Goal: Task Accomplishment & Management: Manage account settings

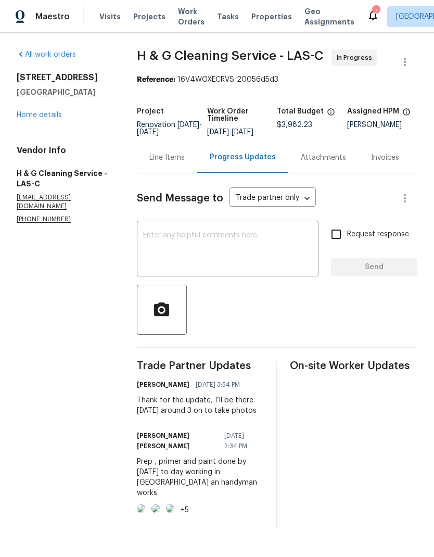
click at [44, 117] on link "Home details" at bounding box center [39, 114] width 45 height 7
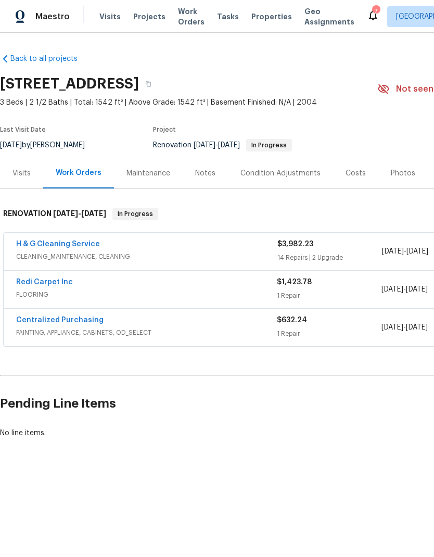
click at [186, 19] on span "Work Orders" at bounding box center [191, 16] width 27 height 21
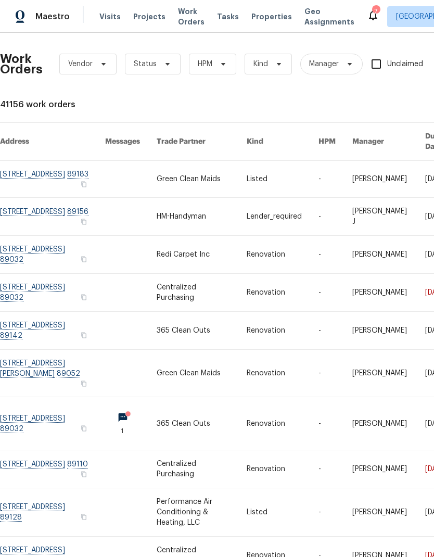
click at [36, 245] on link at bounding box center [52, 254] width 105 height 37
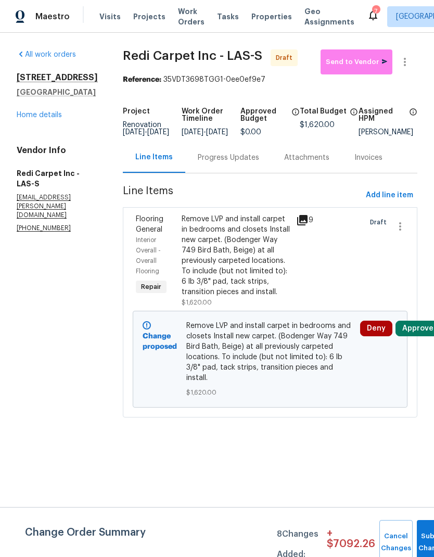
click at [57, 119] on div "3107 Atwater Dr North Las Vegas, NV 89032 Home details" at bounding box center [57, 96] width 81 height 48
click at [52, 119] on link "Home details" at bounding box center [39, 114] width 45 height 7
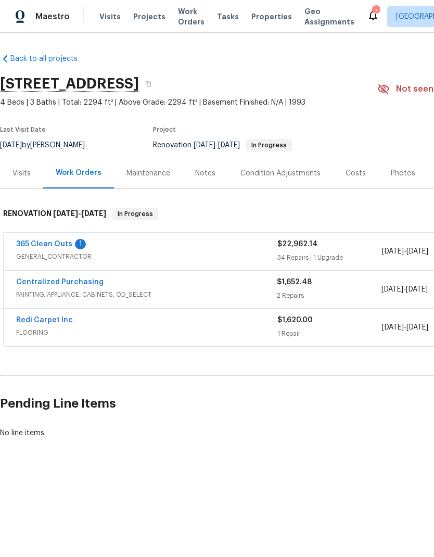
click at [58, 318] on link "Redi Carpet Inc" at bounding box center [44, 319] width 57 height 7
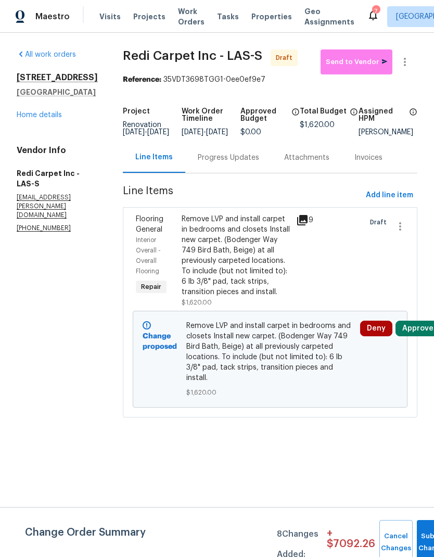
click at [265, 266] on div "Remove LVP and install carpet in bedrooms and closets Install new carpet. (Bode…" at bounding box center [236, 255] width 108 height 83
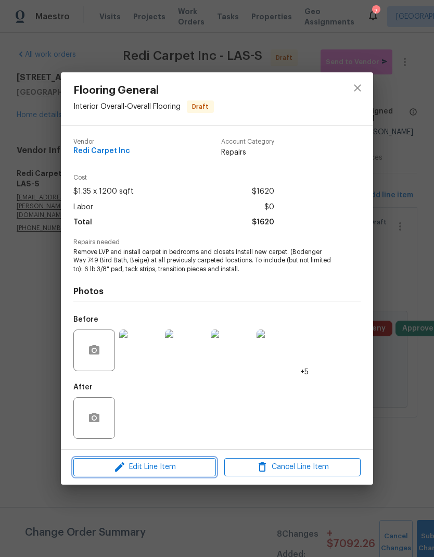
click at [174, 472] on span "Edit Line Item" at bounding box center [145, 467] width 136 height 13
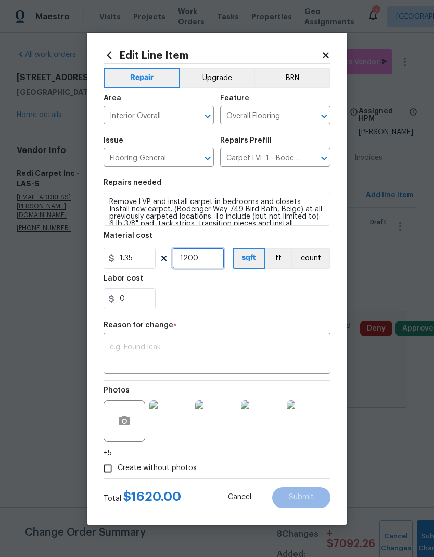
click at [201, 269] on input "1200" at bounding box center [198, 258] width 52 height 21
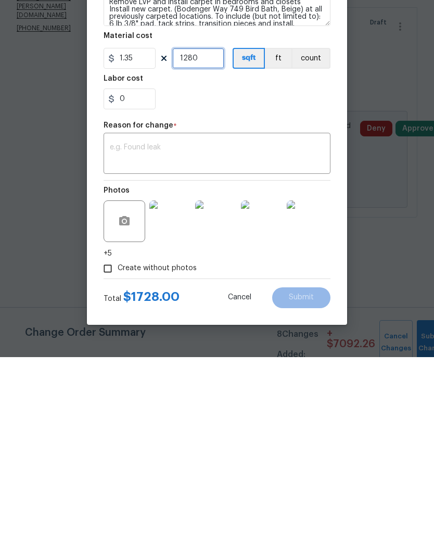
type input "1280"
click at [207, 248] on input "1280" at bounding box center [198, 258] width 52 height 21
type input "0"
type input "1290"
click at [213, 248] on input "1290" at bounding box center [198, 258] width 52 height 21
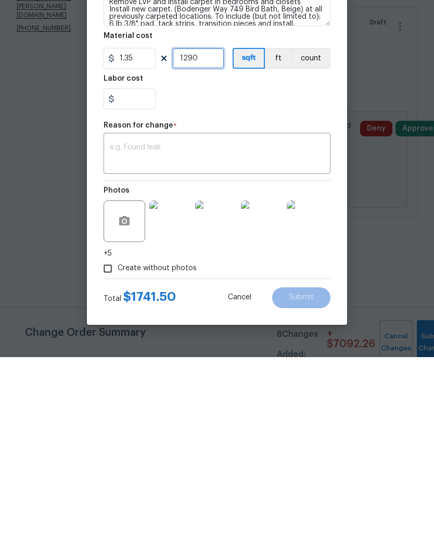
type input "0"
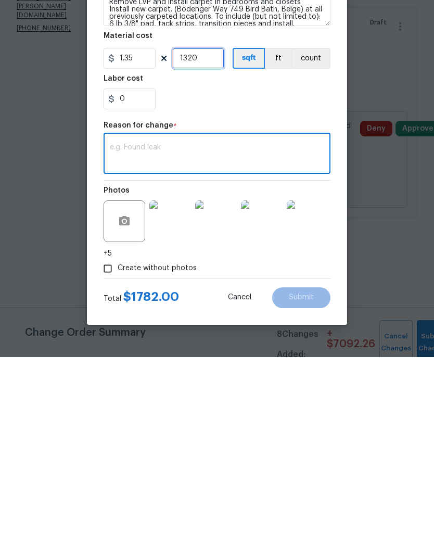
click at [217, 248] on input "1320" at bounding box center [198, 258] width 52 height 21
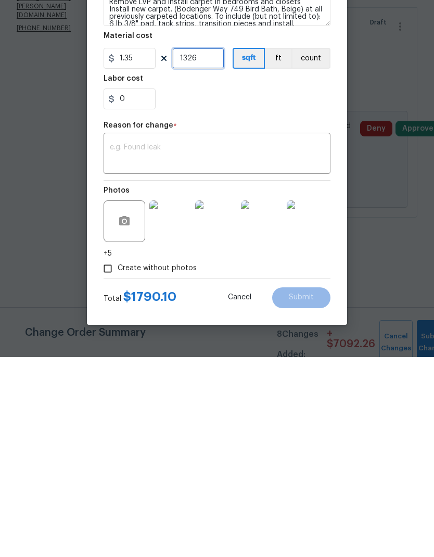
type input "1326"
click at [229, 343] on textarea at bounding box center [217, 354] width 214 height 22
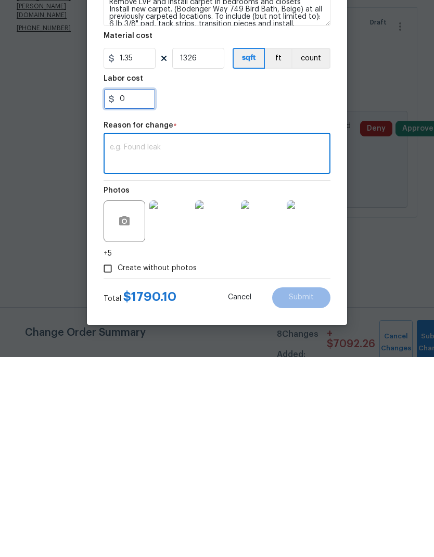
click at [132, 288] on input "0" at bounding box center [130, 298] width 52 height 21
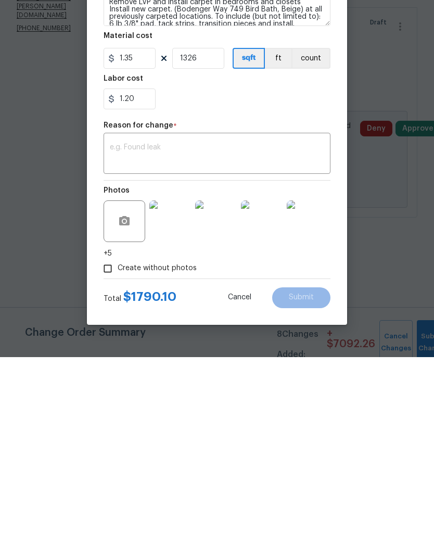
click at [271, 335] on div "x ​" at bounding box center [217, 354] width 227 height 39
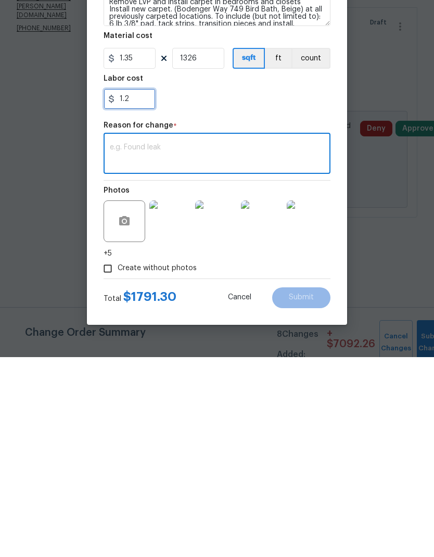
click at [135, 288] on input "1.2" at bounding box center [130, 298] width 52 height 21
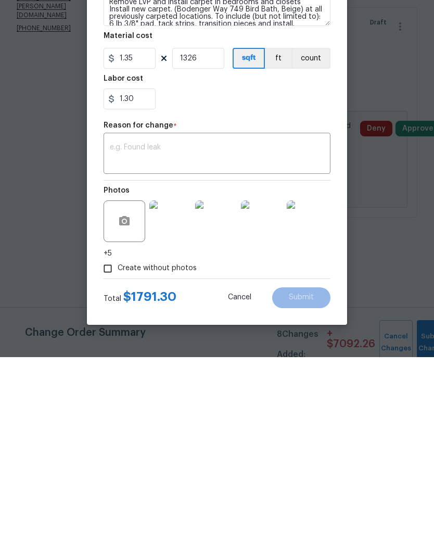
click at [251, 343] on textarea at bounding box center [217, 354] width 214 height 22
type input "1.3"
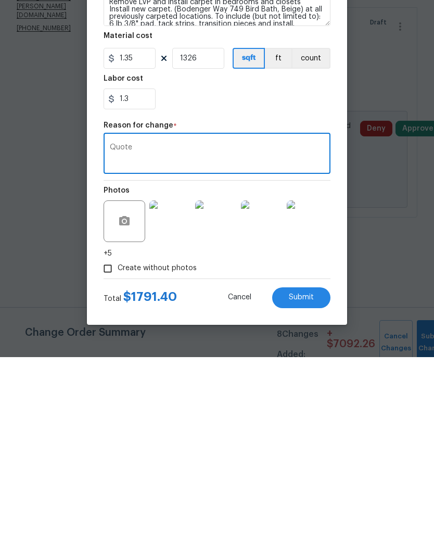
type textarea "Quote"
click at [313, 493] on span "Submit" at bounding box center [301, 497] width 25 height 8
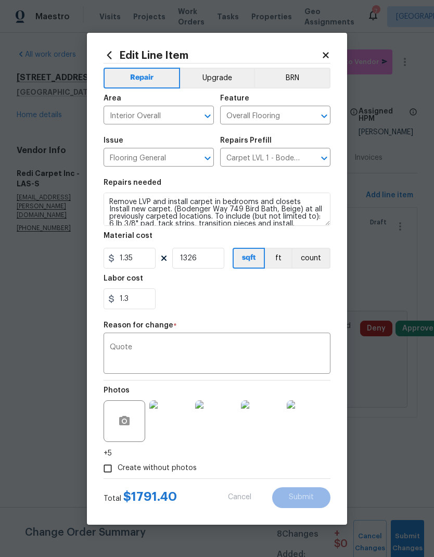
type input "1200"
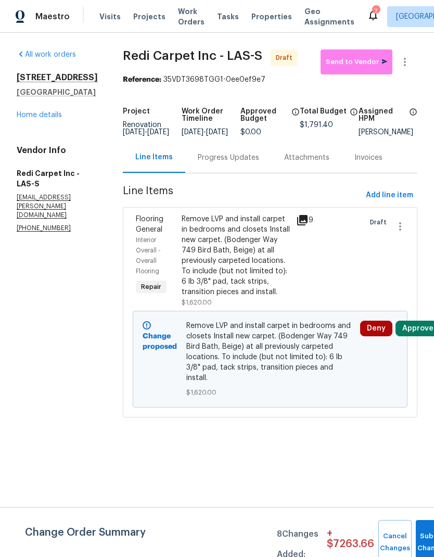
click at [22, 119] on link "Home details" at bounding box center [39, 114] width 45 height 7
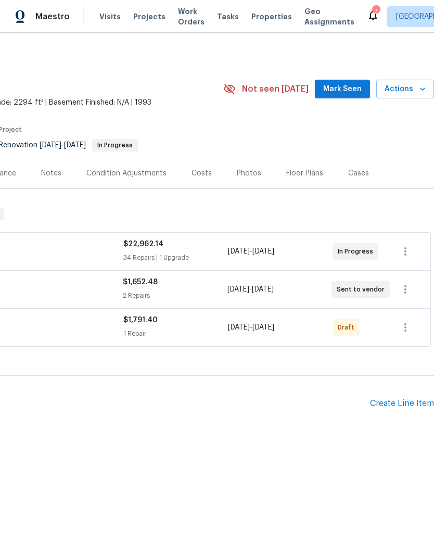
scroll to position [0, 154]
click at [345, 95] on button "Mark Seen" at bounding box center [342, 89] width 55 height 19
click at [408, 328] on icon "button" at bounding box center [405, 327] width 12 height 12
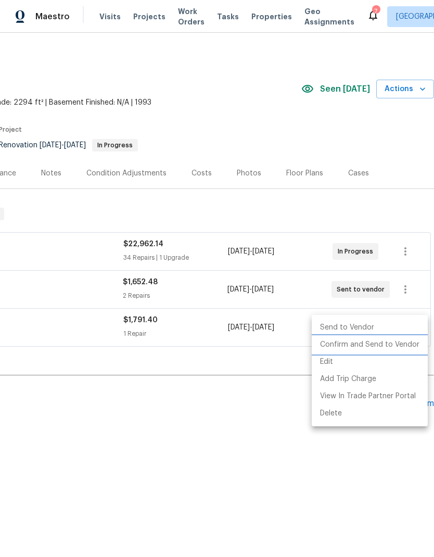
click at [374, 347] on li "Confirm and Send to Vendor" at bounding box center [370, 344] width 116 height 17
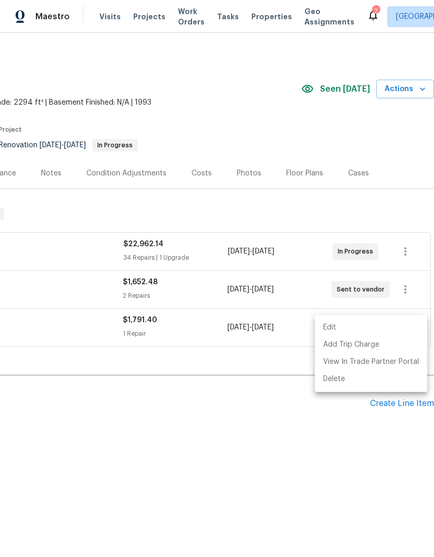
click at [82, 262] on div at bounding box center [217, 278] width 434 height 557
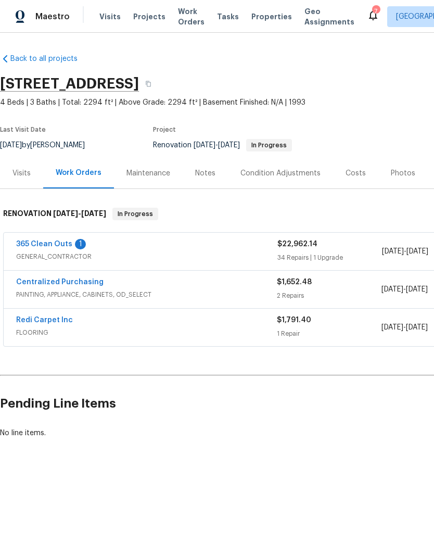
scroll to position [0, 0]
click at [48, 240] on link "365 Clean Outs" at bounding box center [44, 243] width 56 height 7
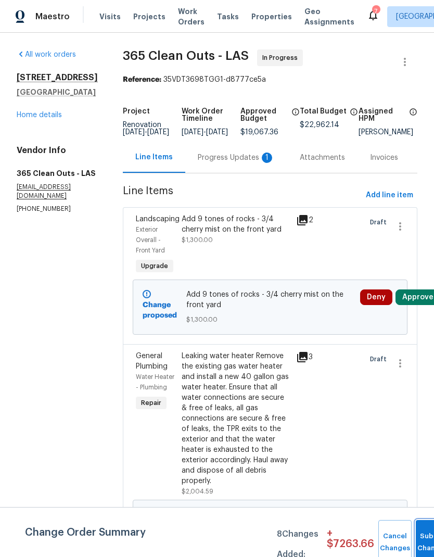
click at [422, 526] on button "Submit Changes" at bounding box center [432, 542] width 33 height 45
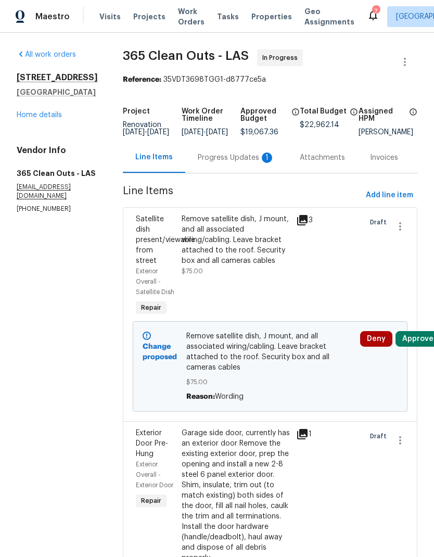
click at [58, 110] on div "3107 Atwater Dr North Las Vegas, NV 89032 Home details" at bounding box center [57, 96] width 81 height 48
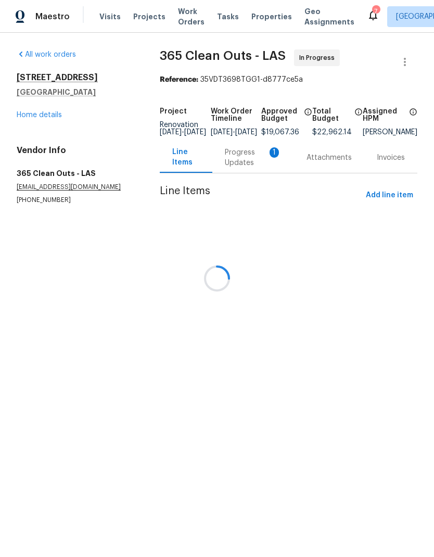
click at [42, 115] on div at bounding box center [217, 278] width 434 height 557
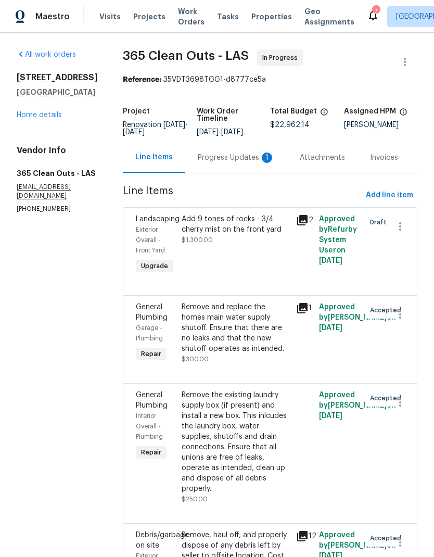
click at [245, 160] on div "Progress Updates 1" at bounding box center [236, 157] width 77 height 10
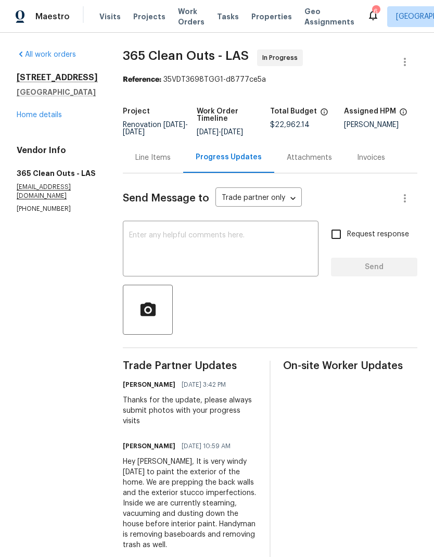
click at [47, 119] on link "Home details" at bounding box center [39, 114] width 45 height 7
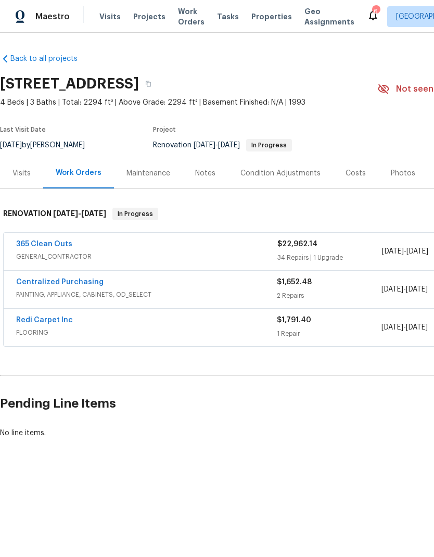
click at [206, 174] on div "Notes" at bounding box center [205, 173] width 20 height 10
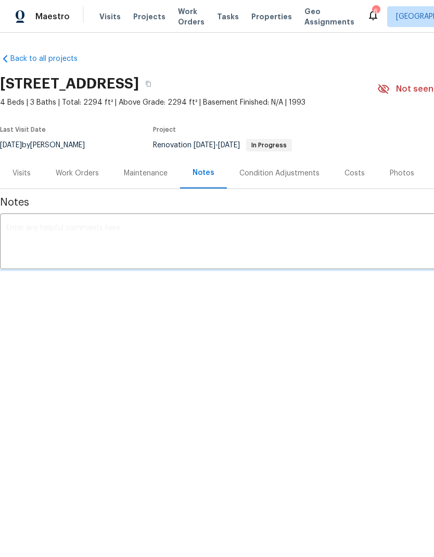
click at [177, 232] on textarea at bounding box center [294, 242] width 576 height 36
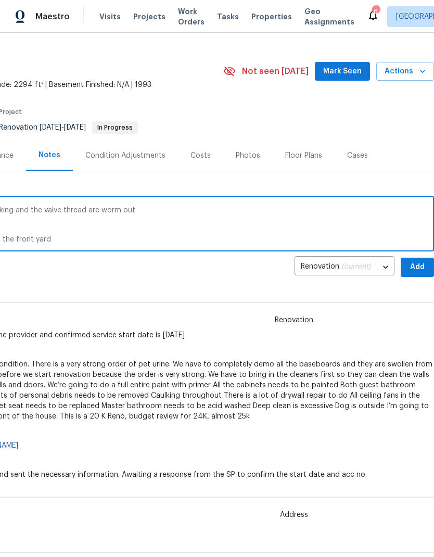
scroll to position [18, 154]
type textarea "Water heater needs to be replaced, it’s leaking and the valve thread are worm o…"
click at [425, 262] on span "Add" at bounding box center [417, 267] width 17 height 13
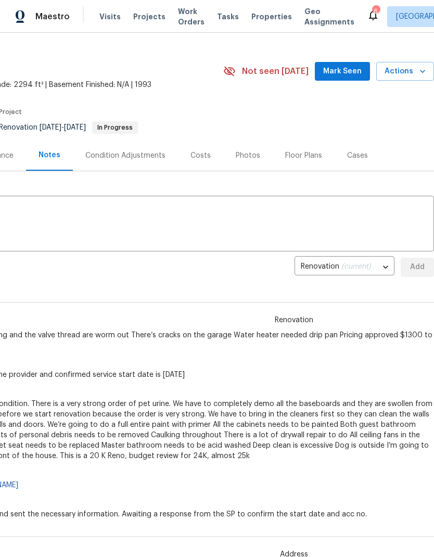
click at [359, 68] on span "Mark Seen" at bounding box center [342, 71] width 39 height 13
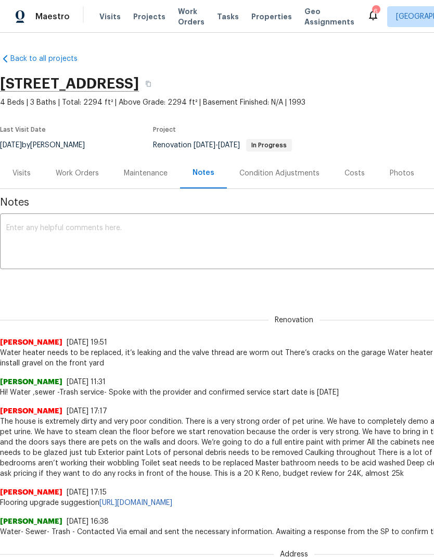
scroll to position [0, 0]
click at [264, 19] on span "Properties" at bounding box center [271, 16] width 41 height 10
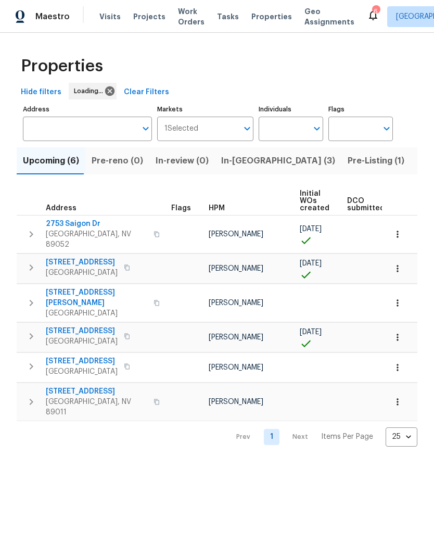
click at [248, 157] on span "In-[GEOGRAPHIC_DATA] (3)" at bounding box center [278, 161] width 114 height 15
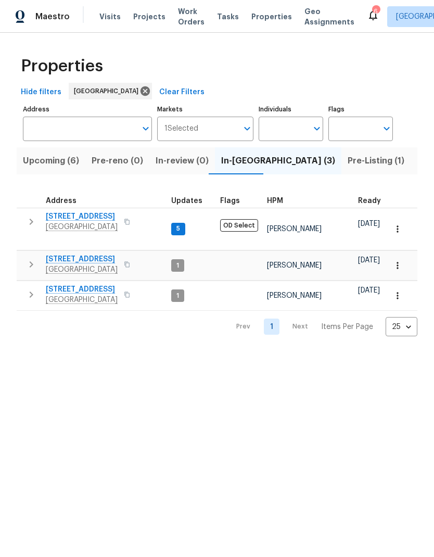
click at [96, 254] on span "9505 Delivery Ave" at bounding box center [82, 259] width 72 height 10
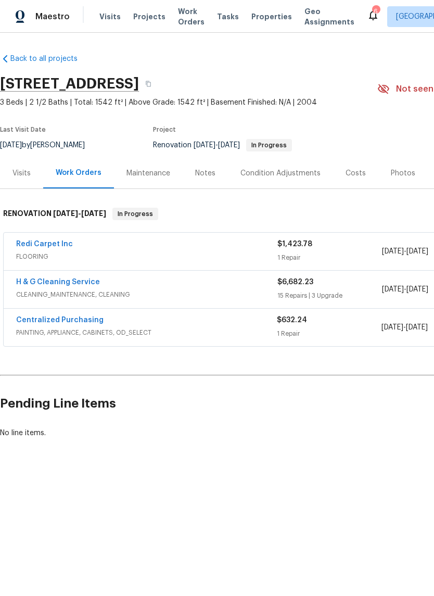
click at [50, 241] on link "Redi Carpet Inc" at bounding box center [44, 243] width 57 height 7
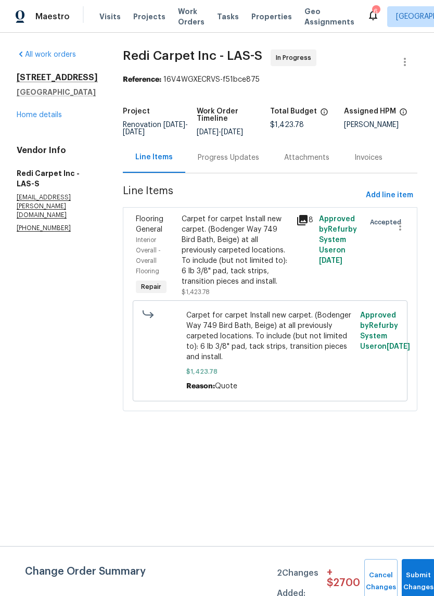
click at [52, 111] on link "Home details" at bounding box center [39, 114] width 45 height 7
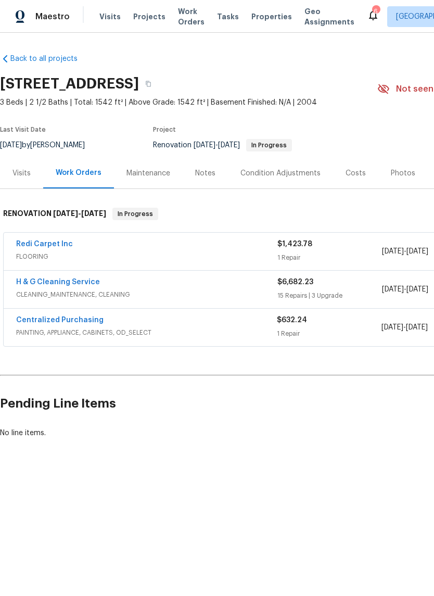
click at [70, 283] on link "H & G Cleaning Service" at bounding box center [58, 281] width 84 height 7
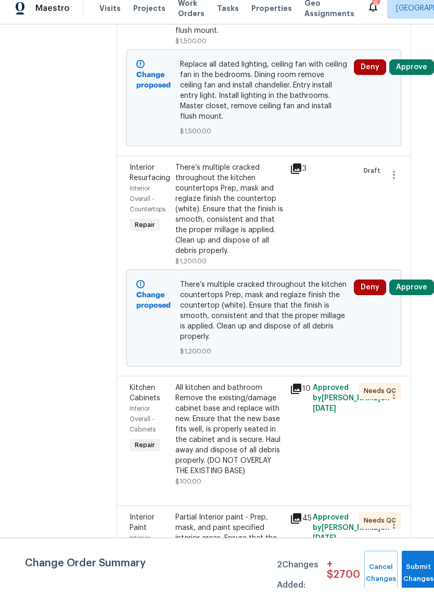
scroll to position [263, 10]
click at [418, 546] on div "Change Order Summary 2 Changes Added: + $ 2700 Cancel Changes Submit Changes" at bounding box center [217, 571] width 434 height 50
click at [417, 546] on div "Change Order Summary 2 Changes Added: + $ 2700 Cancel Changes Submit Changes" at bounding box center [217, 571] width 434 height 50
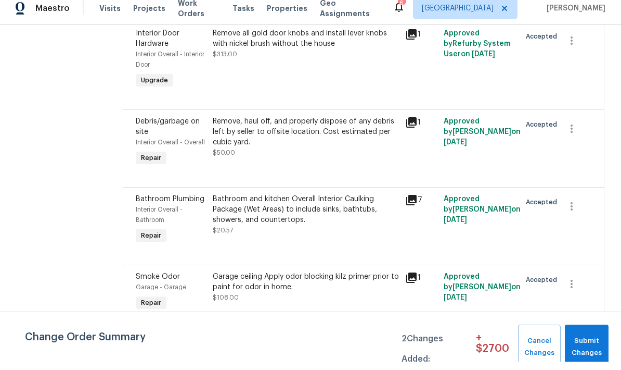
scroll to position [1986, 0]
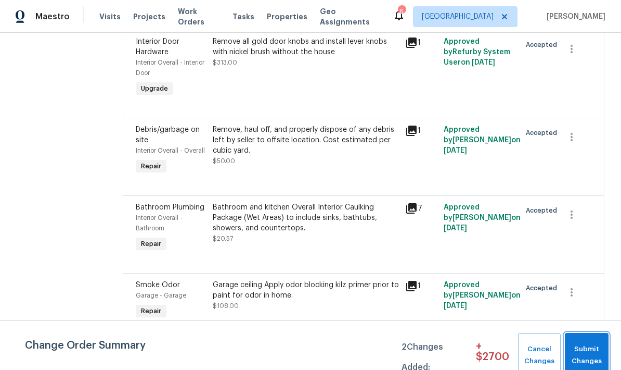
click at [434, 353] on span "Submit Changes" at bounding box center [586, 355] width 33 height 24
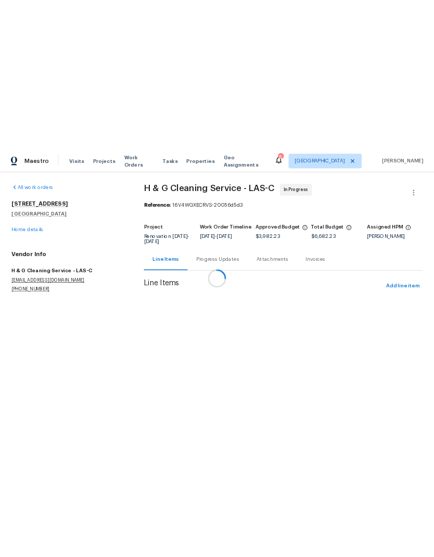
scroll to position [0, 0]
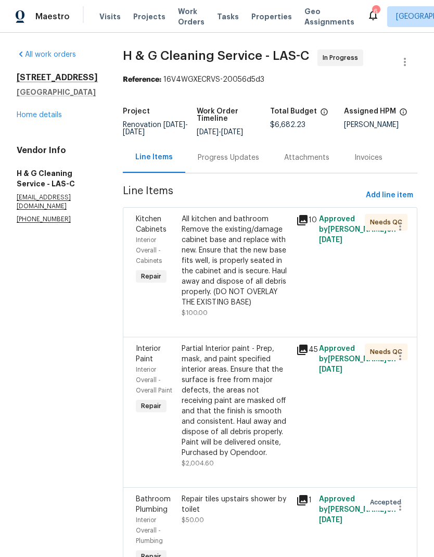
click at [54, 117] on link "Home details" at bounding box center [39, 114] width 45 height 7
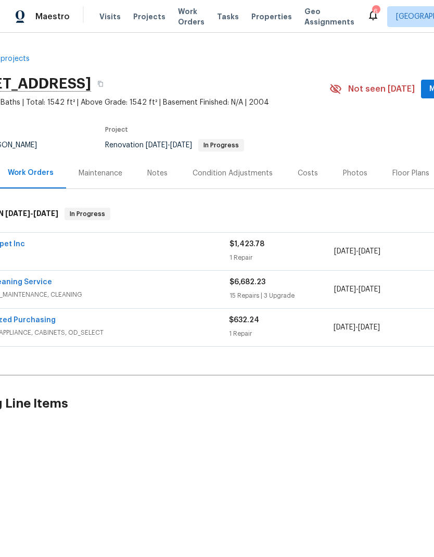
scroll to position [0, 52]
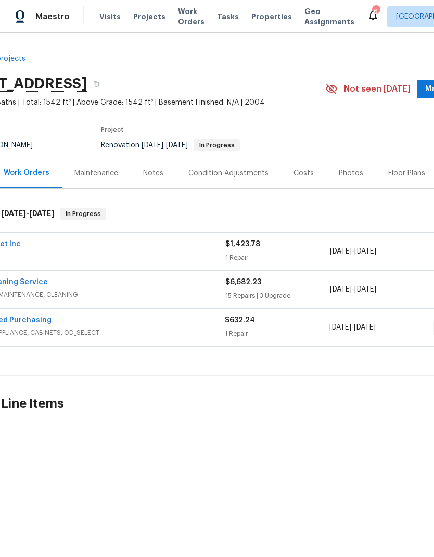
click at [151, 174] on div "Notes" at bounding box center [153, 173] width 20 height 10
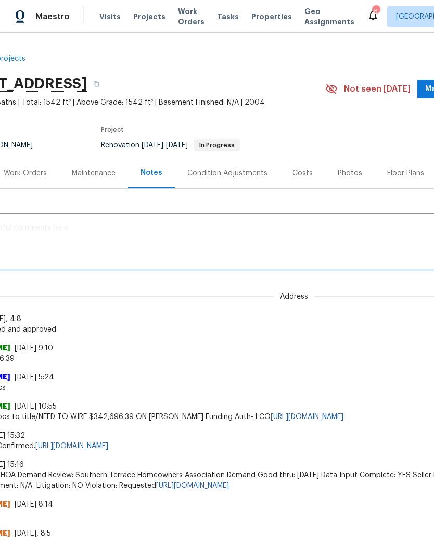
click at [187, 242] on textarea at bounding box center [242, 242] width 576 height 36
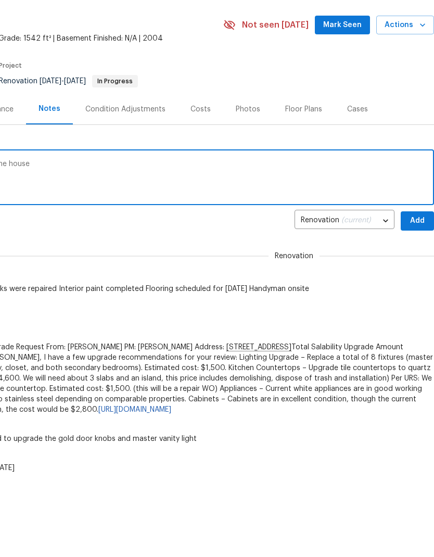
scroll to position [0, 154]
type textarea "Pricing approved the lighting throughout the house"
click at [420, 278] on span "Add" at bounding box center [417, 284] width 17 height 13
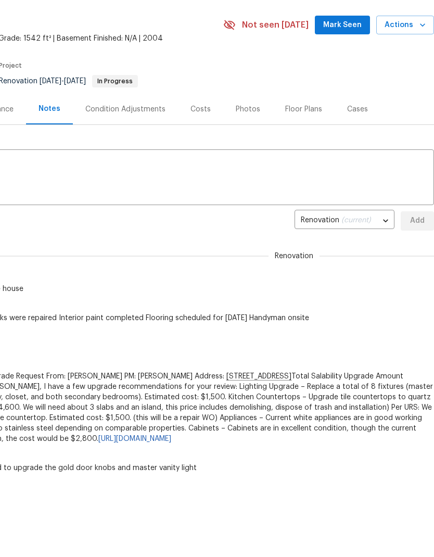
click at [337, 45] on section "9505 Delivery Ave, Las Vegas, NV 89148 3 Beds | 2 1/2 Baths | Total: 1542 ft² |…" at bounding box center [140, 49] width 588 height 87
click at [344, 22] on span "Mark Seen" at bounding box center [342, 25] width 39 height 13
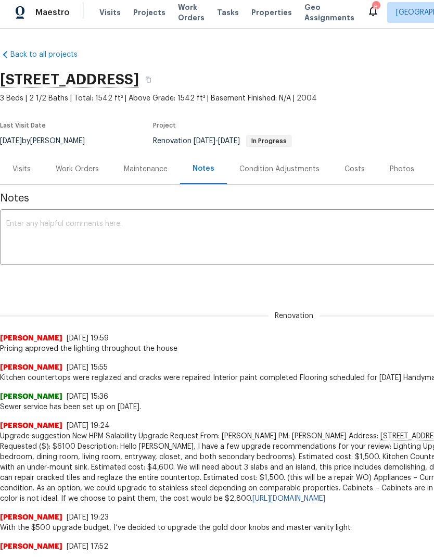
scroll to position [0, 0]
click at [94, 166] on div "Work Orders" at bounding box center [77, 169] width 43 height 10
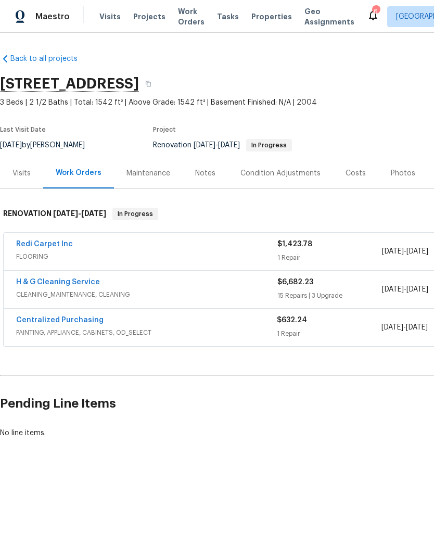
click at [68, 284] on link "H & G Cleaning Service" at bounding box center [58, 281] width 84 height 7
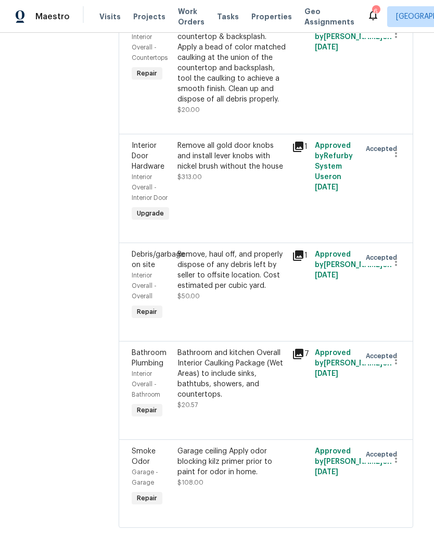
scroll to position [3126, 3]
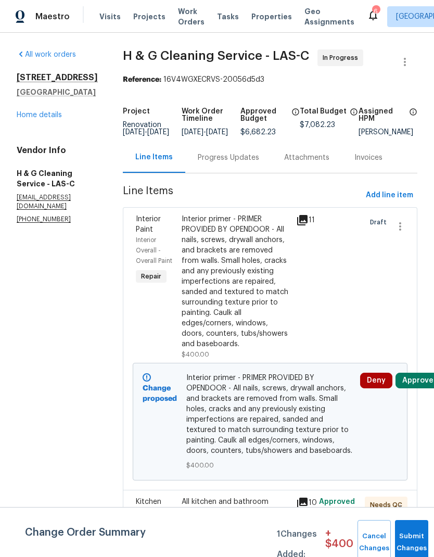
click at [257, 309] on div "Interior primer - PRIMER PROVIDED BY OPENDOOR - All nails, screws, drywall anch…" at bounding box center [236, 281] width 108 height 135
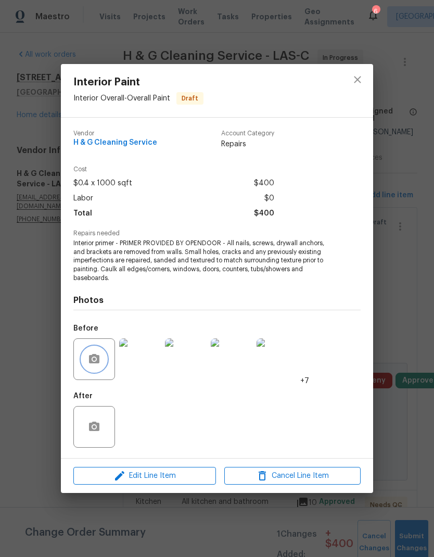
click at [92, 355] on icon "button" at bounding box center [94, 359] width 12 height 12
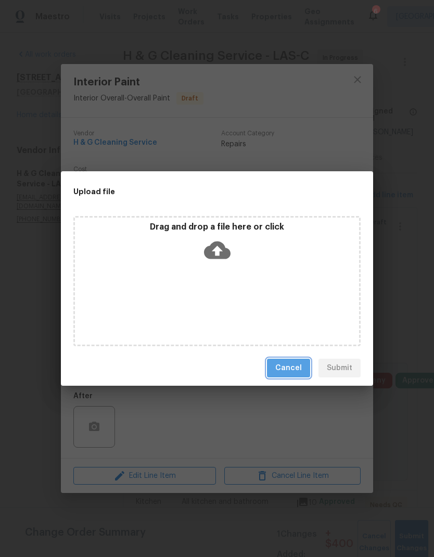
click at [296, 363] on span "Cancel" at bounding box center [288, 368] width 27 height 13
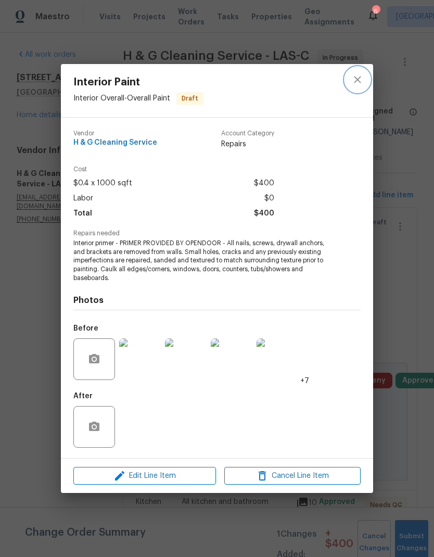
click at [352, 88] on button "close" at bounding box center [357, 79] width 25 height 25
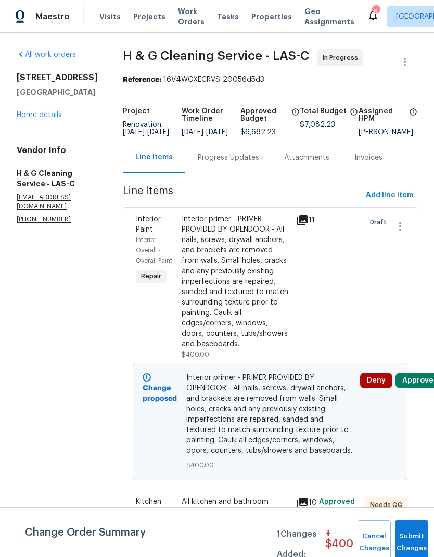
click at [352, 88] on button "close" at bounding box center [357, 79] width 25 height 25
click at [400, 544] on span "Submit Changes" at bounding box center [411, 542] width 23 height 24
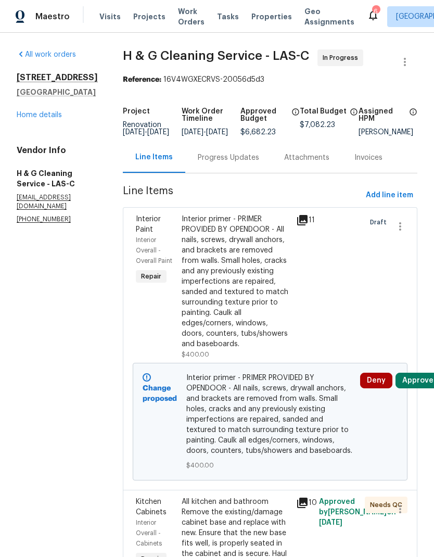
click at [414, 537] on div "Kitchen Cabinets Interior Overall - Cabinets Repair All kitchen and bathroom Re…" at bounding box center [270, 555] width 295 height 130
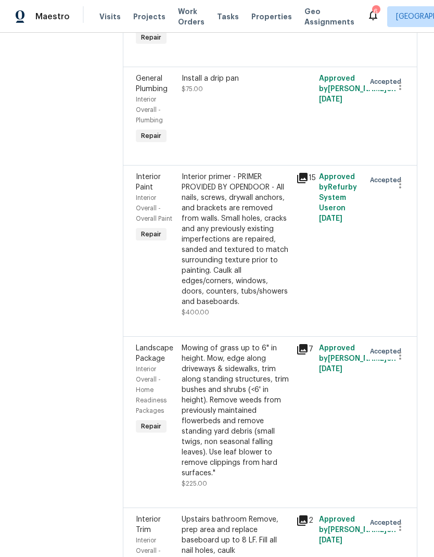
scroll to position [517, 0]
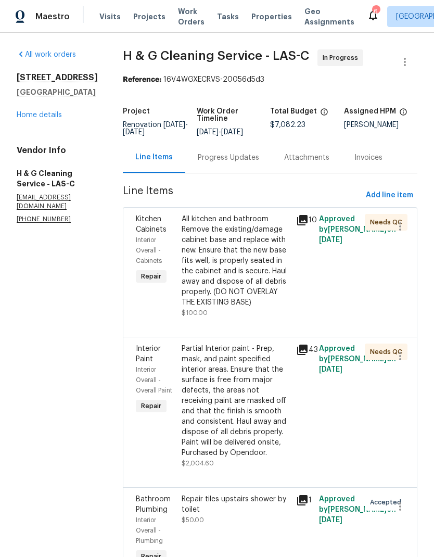
click at [258, 5] on div "Maestro Visits Projects Work Orders Tasks Properties Geo Assignments 6 Las Vega…" at bounding box center [217, 16] width 434 height 33
click at [260, 18] on span "Properties" at bounding box center [271, 16] width 41 height 10
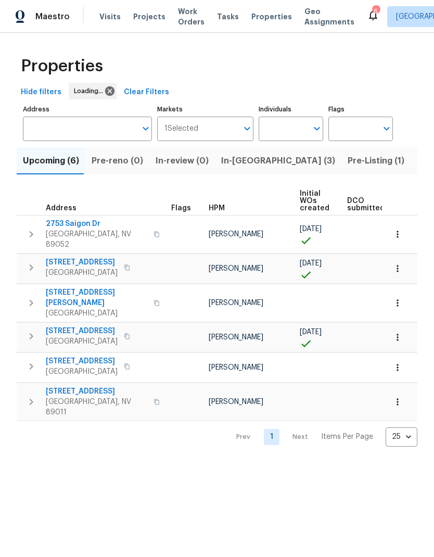
click at [303, 131] on input "Individuals" at bounding box center [283, 129] width 49 height 24
click at [307, 127] on input "Individuals" at bounding box center [283, 129] width 49 height 24
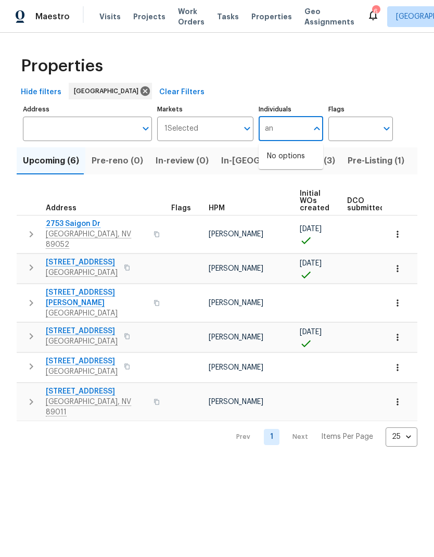
type input "ana"
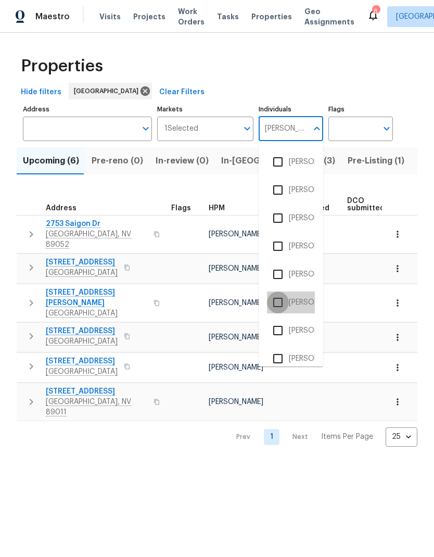
click at [276, 302] on input "checkbox" at bounding box center [278, 302] width 22 height 22
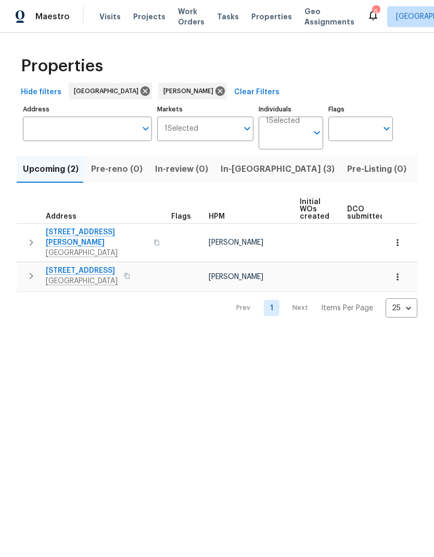
click at [419, 170] on span "Listed (12)" at bounding box center [440, 169] width 43 height 15
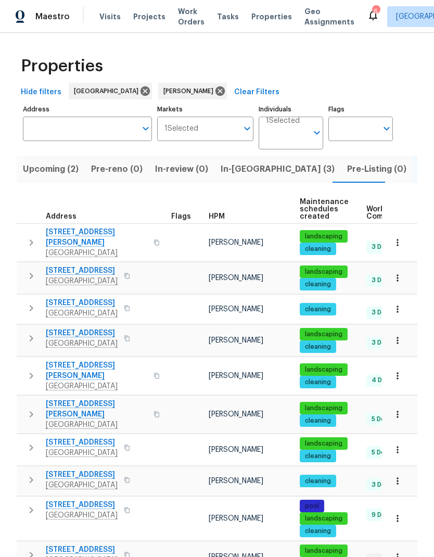
click at [32, 248] on button "button" at bounding box center [31, 242] width 21 height 31
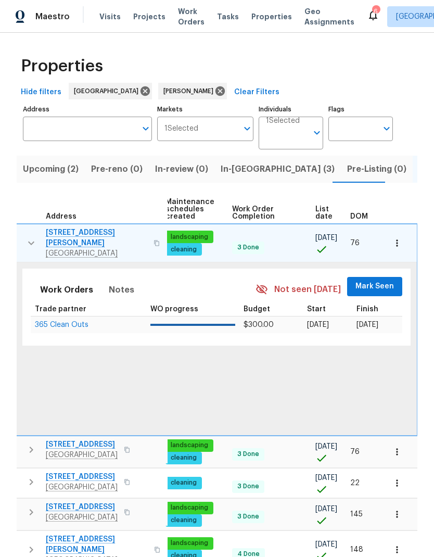
scroll to position [0, 135]
click at [375, 282] on span "Mark Seen" at bounding box center [375, 286] width 39 height 13
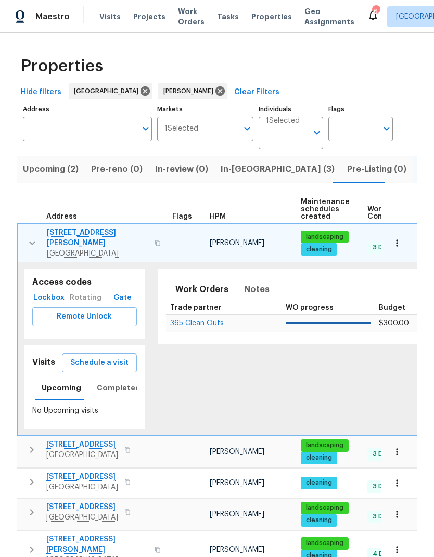
scroll to position [0, 0]
click at [32, 237] on icon "button" at bounding box center [32, 243] width 12 height 12
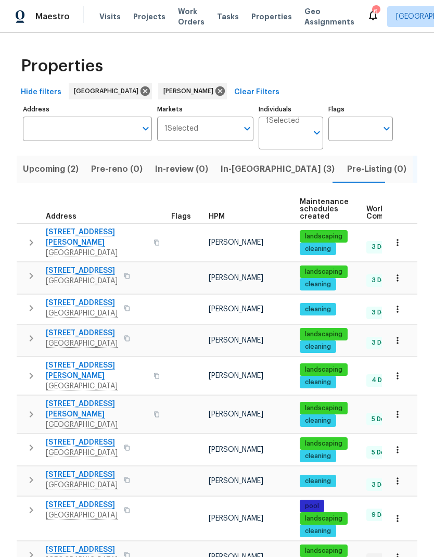
click at [37, 276] on button "button" at bounding box center [31, 275] width 21 height 21
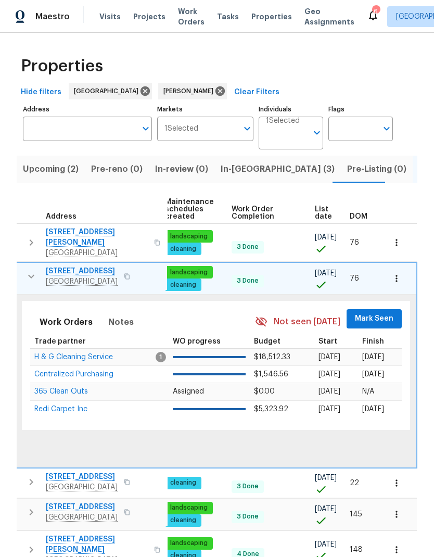
scroll to position [0, 135]
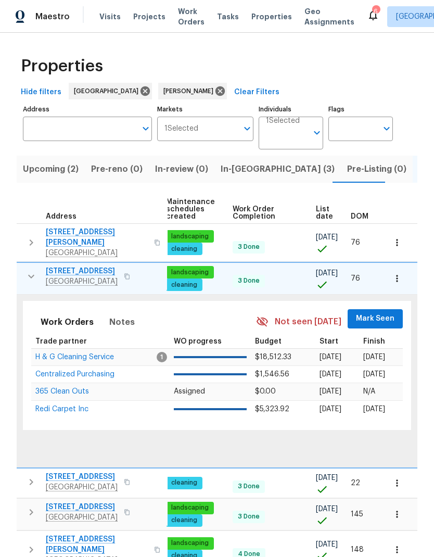
click at [367, 319] on span "Mark Seen" at bounding box center [375, 318] width 39 height 13
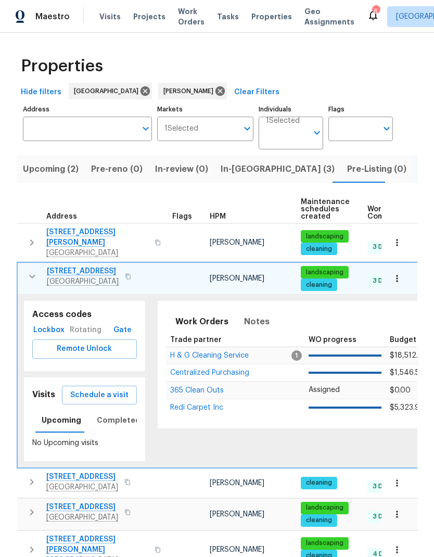
scroll to position [0, -1]
click at [32, 270] on icon "button" at bounding box center [32, 276] width 12 height 12
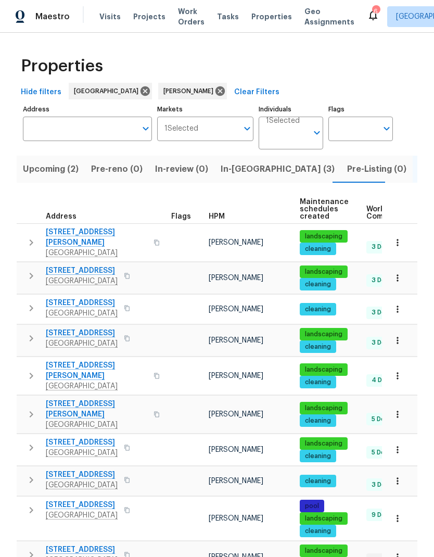
click at [30, 311] on button "button" at bounding box center [31, 308] width 21 height 21
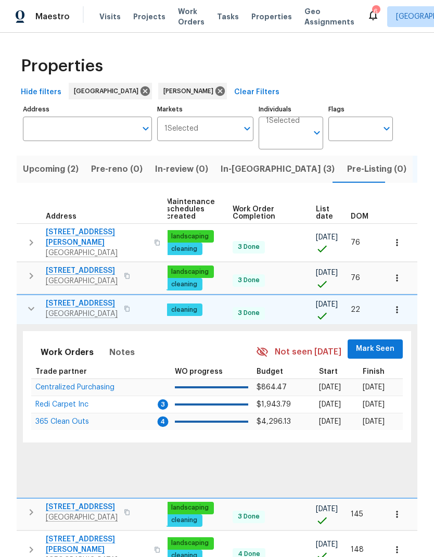
click at [379, 342] on span "Mark Seen" at bounding box center [375, 348] width 39 height 13
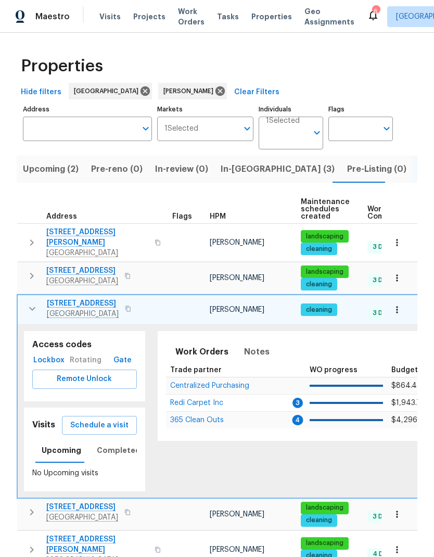
click at [32, 302] on icon "button" at bounding box center [32, 308] width 12 height 12
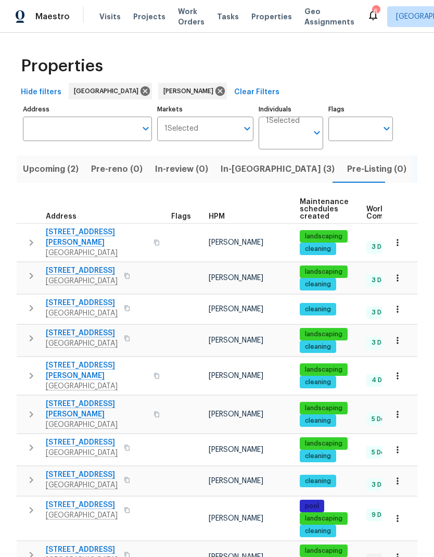
click at [30, 333] on icon "button" at bounding box center [31, 338] width 12 height 12
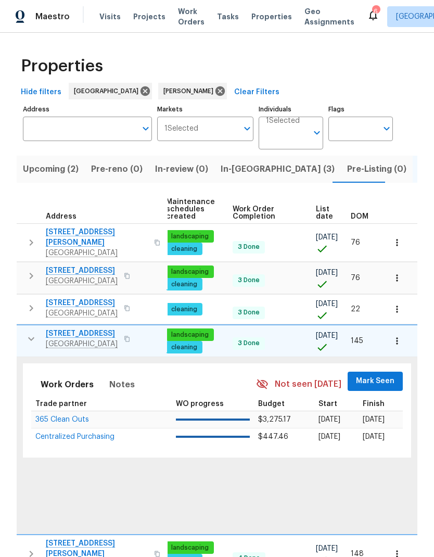
click at [370, 378] on span "Mark Seen" at bounding box center [375, 381] width 39 height 13
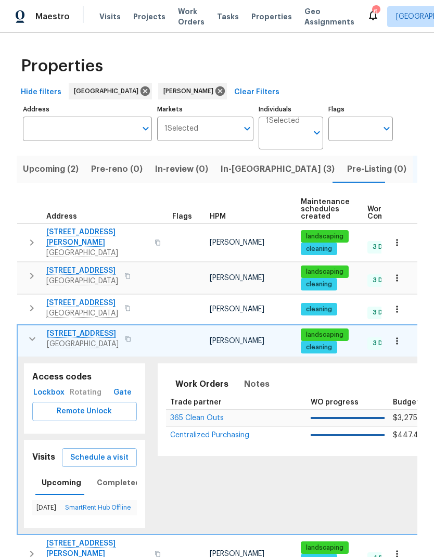
click at [34, 339] on icon "button" at bounding box center [32, 339] width 12 height 12
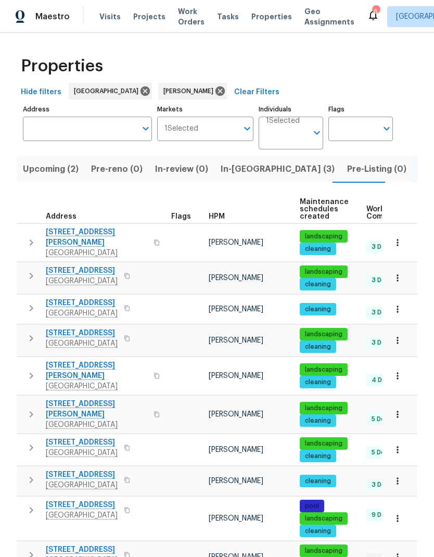
click at [31, 373] on button "button" at bounding box center [31, 375] width 21 height 31
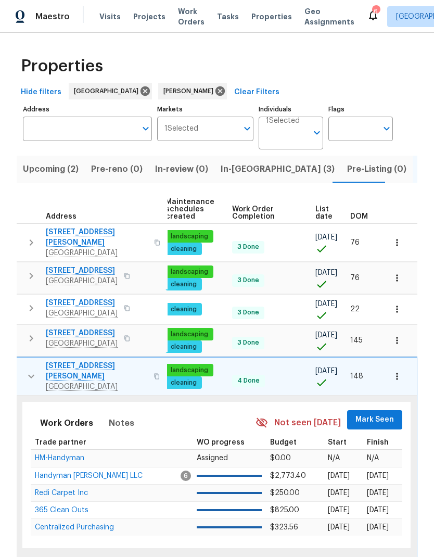
scroll to position [0, 135]
click at [373, 413] on span "Mark Seen" at bounding box center [375, 419] width 39 height 13
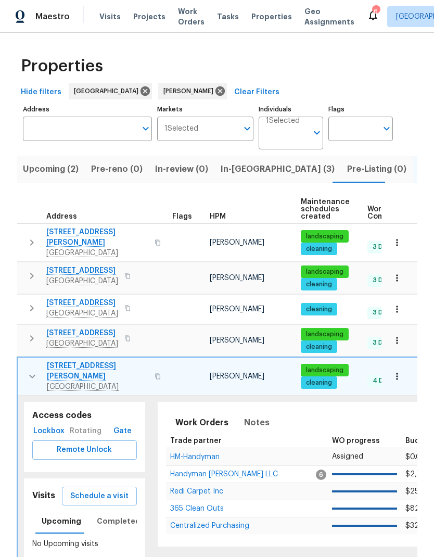
scroll to position [0, 0]
click at [31, 370] on icon "button" at bounding box center [32, 376] width 12 height 12
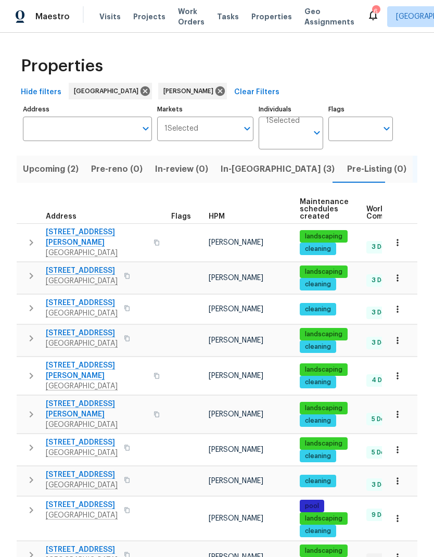
click at [35, 408] on icon "button" at bounding box center [31, 414] width 12 height 12
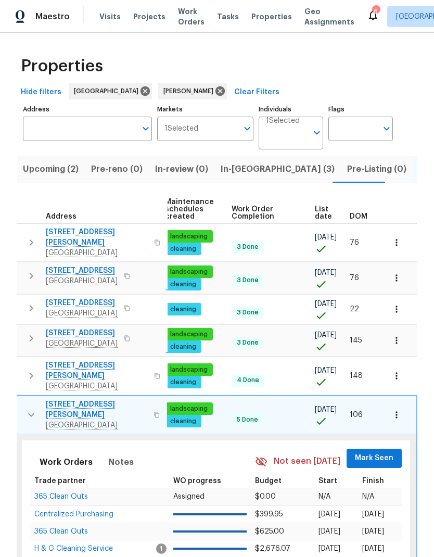
scroll to position [0, 135]
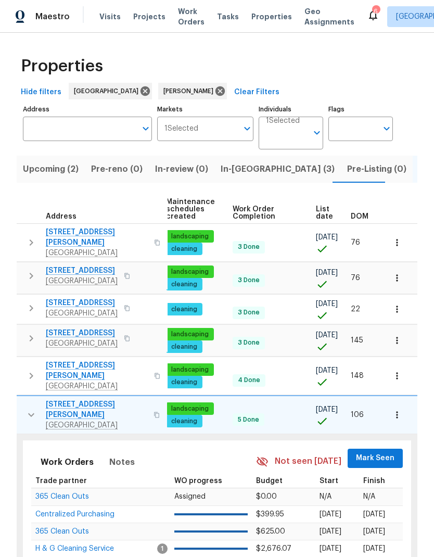
click at [371, 452] on span "Mark Seen" at bounding box center [375, 458] width 39 height 13
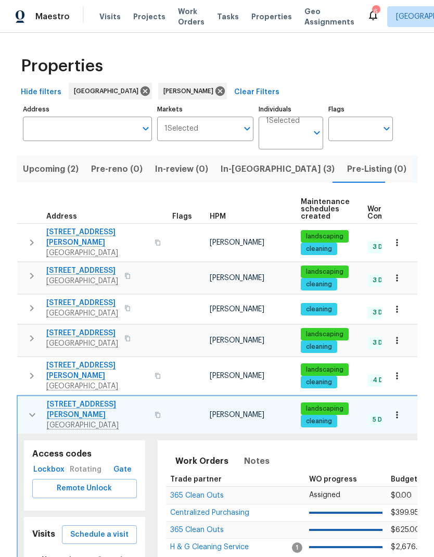
scroll to position [0, 0]
click at [32, 409] on icon "button" at bounding box center [32, 415] width 12 height 12
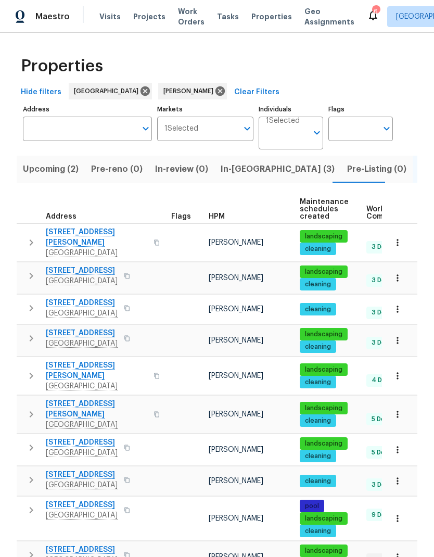
click at [33, 441] on icon "button" at bounding box center [31, 447] width 12 height 12
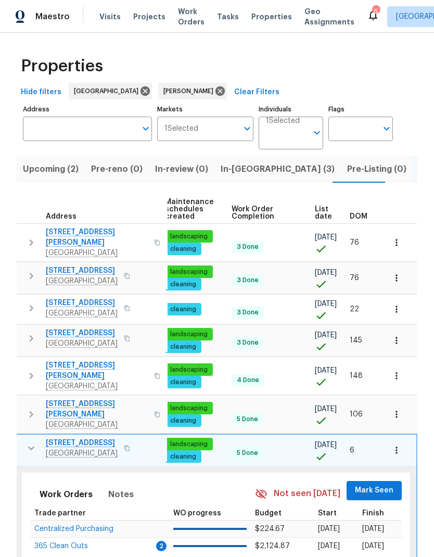
scroll to position [0, 135]
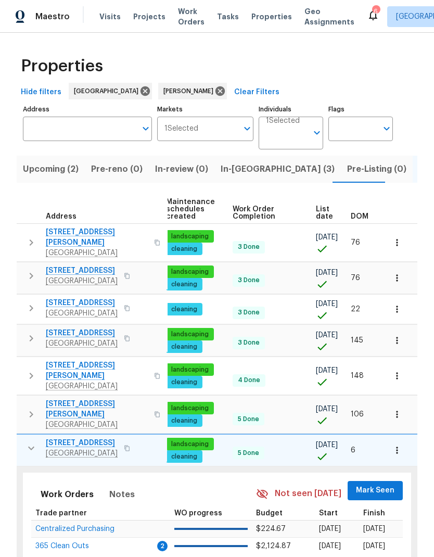
click at [370, 484] on span "Mark Seen" at bounding box center [375, 490] width 39 height 13
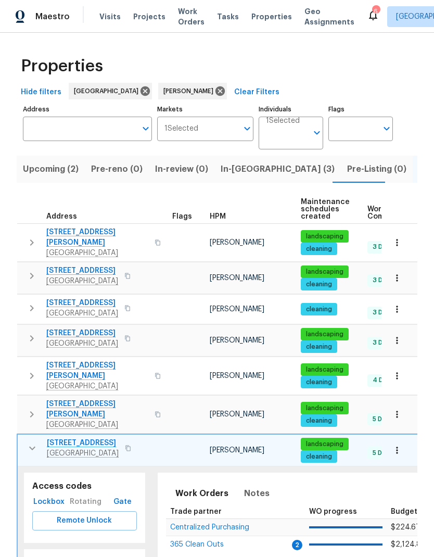
scroll to position [0, 0]
click at [31, 447] on icon "button" at bounding box center [32, 449] width 6 height 4
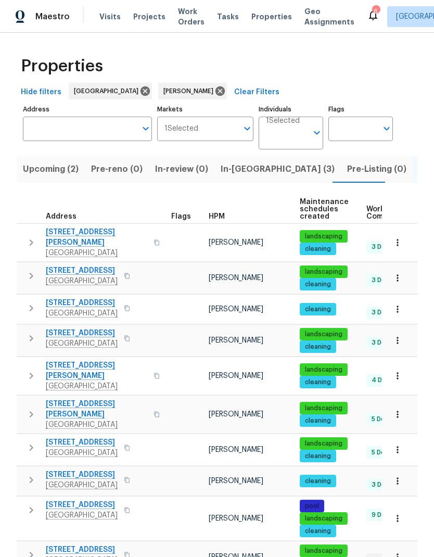
click at [31, 474] on icon "button" at bounding box center [31, 480] width 12 height 12
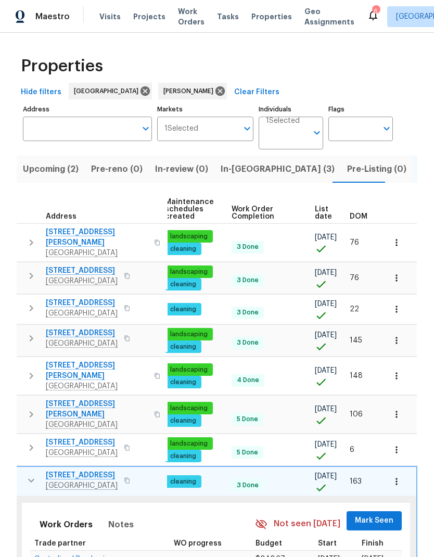
scroll to position [0, 135]
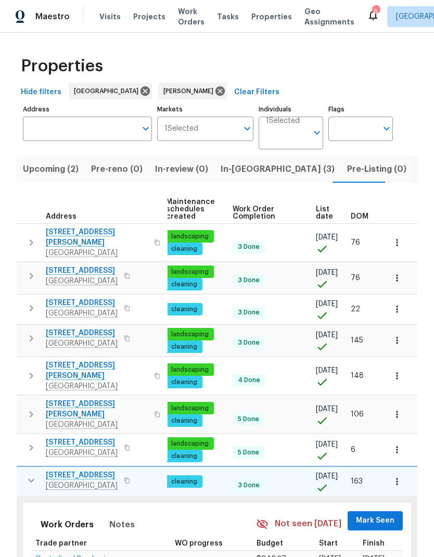
click at [367, 514] on span "Mark Seen" at bounding box center [375, 520] width 39 height 13
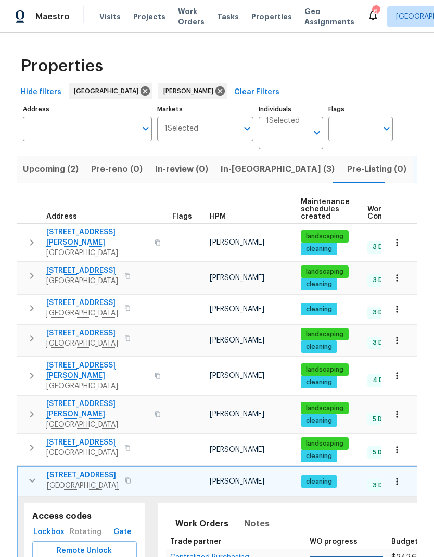
scroll to position [0, 0]
click at [29, 474] on icon "button" at bounding box center [32, 480] width 12 height 12
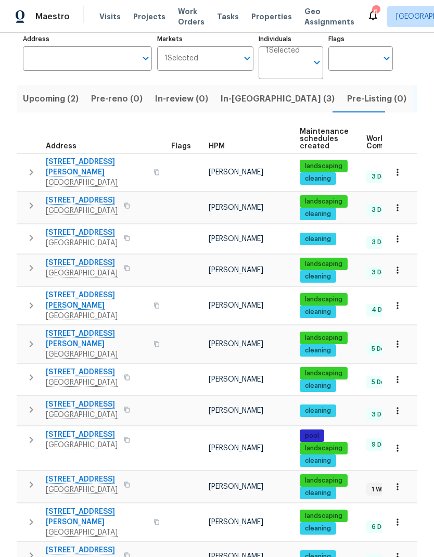
scroll to position [69, 0]
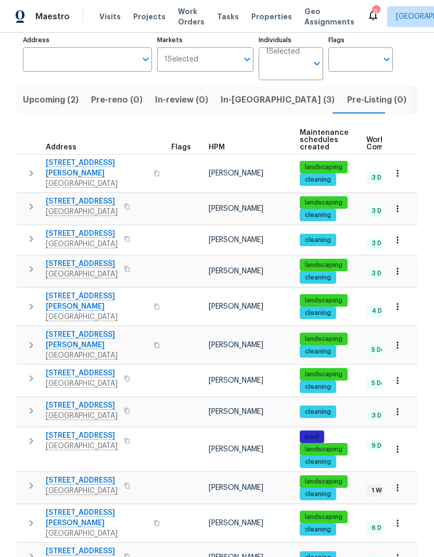
click at [32, 435] on icon "button" at bounding box center [31, 441] width 12 height 12
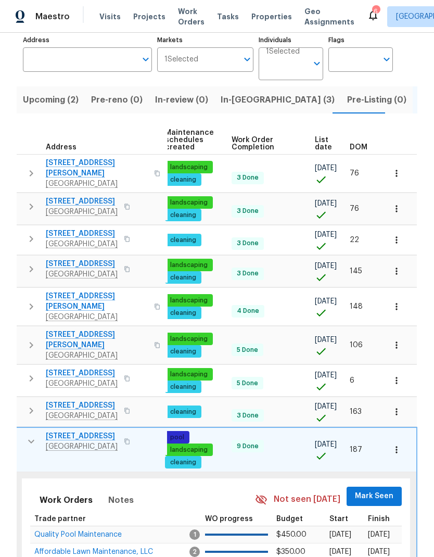
scroll to position [0, 135]
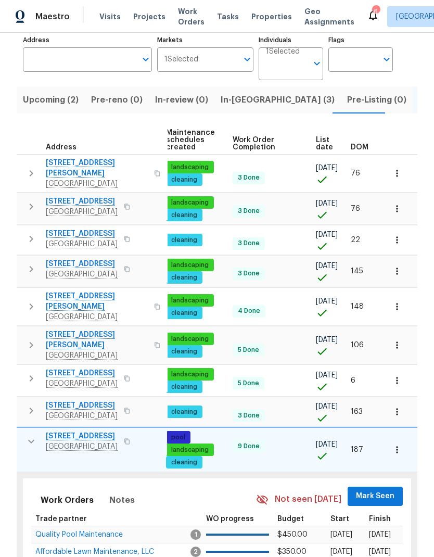
click at [367, 490] on span "Mark Seen" at bounding box center [375, 496] width 39 height 13
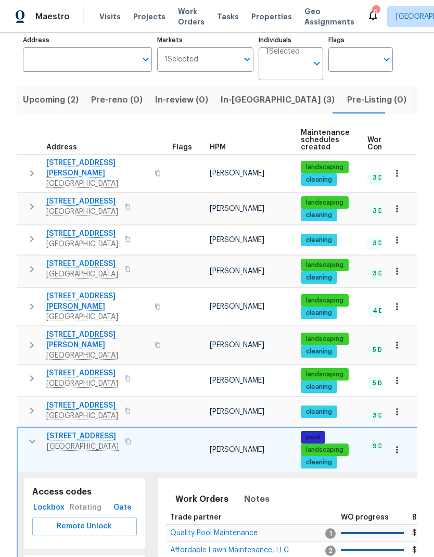
scroll to position [0, -1]
click at [28, 435] on icon "button" at bounding box center [32, 441] width 12 height 12
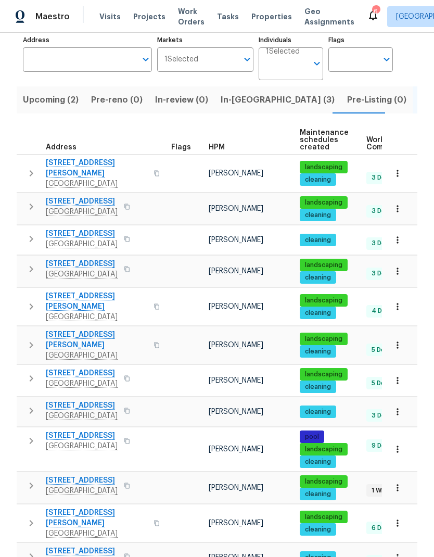
click at [32, 479] on icon "button" at bounding box center [31, 485] width 12 height 12
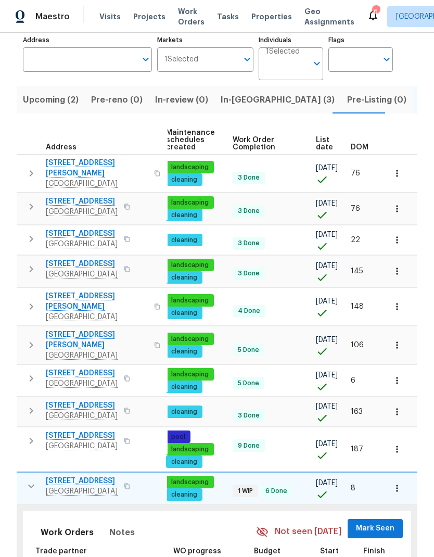
click at [371, 522] on span "Mark Seen" at bounding box center [375, 528] width 39 height 13
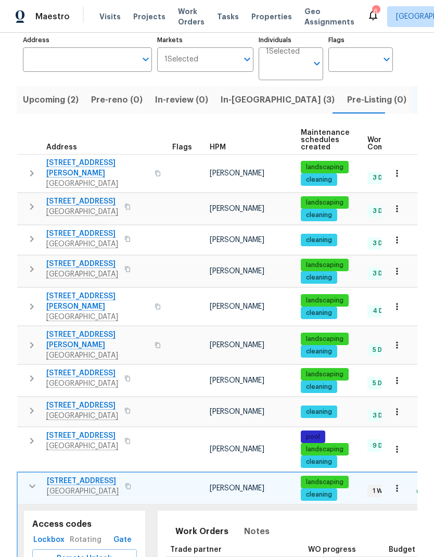
click at [35, 480] on icon "button" at bounding box center [32, 486] width 12 height 12
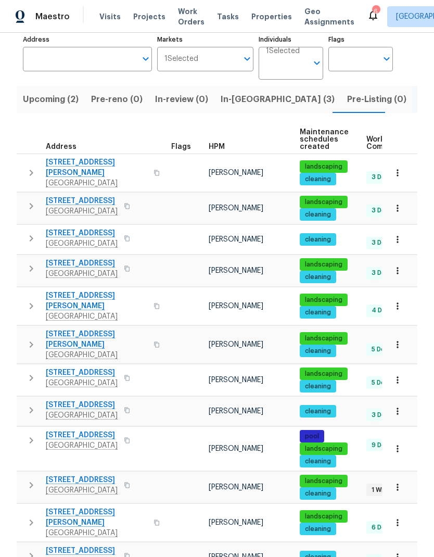
scroll to position [69, 0]
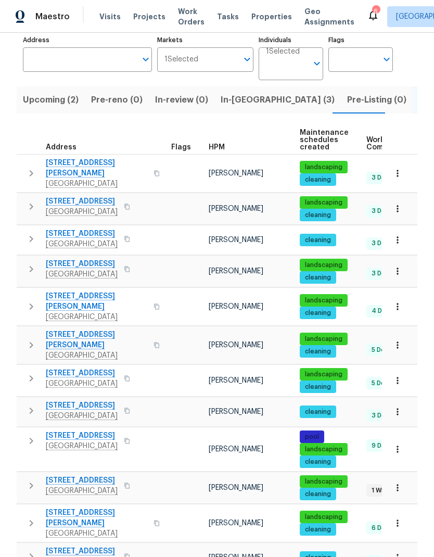
click at [34, 517] on icon "button" at bounding box center [31, 523] width 12 height 12
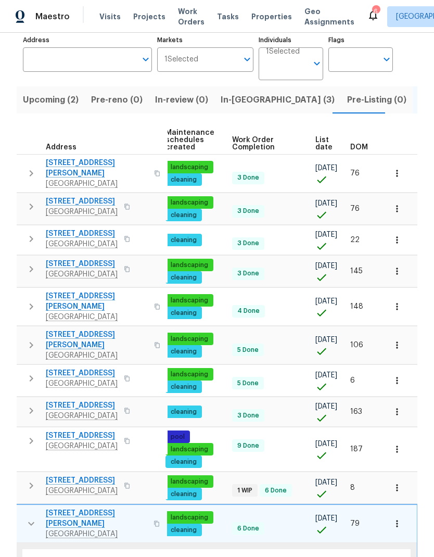
scroll to position [0, 135]
click at [370, 556] on button "Mark Seen" at bounding box center [375, 566] width 55 height 19
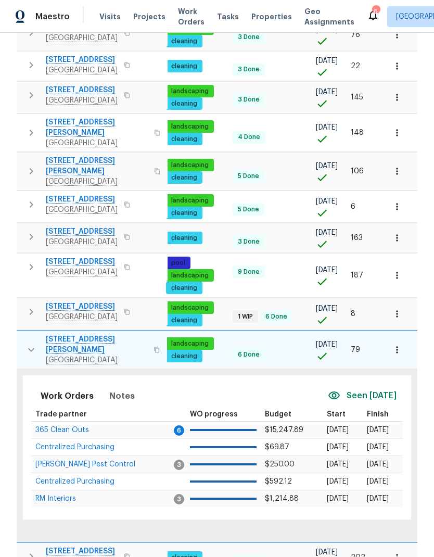
scroll to position [0, 0]
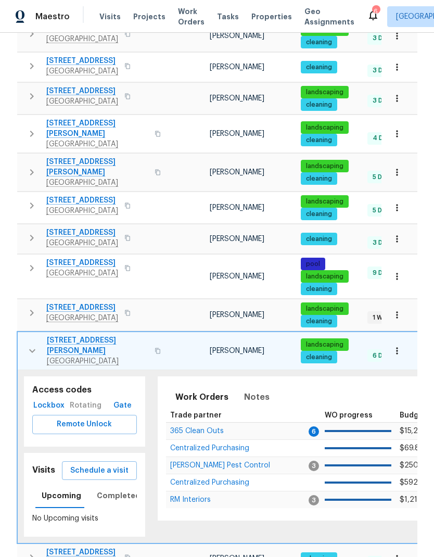
click at [30, 345] on icon "button" at bounding box center [32, 351] width 12 height 12
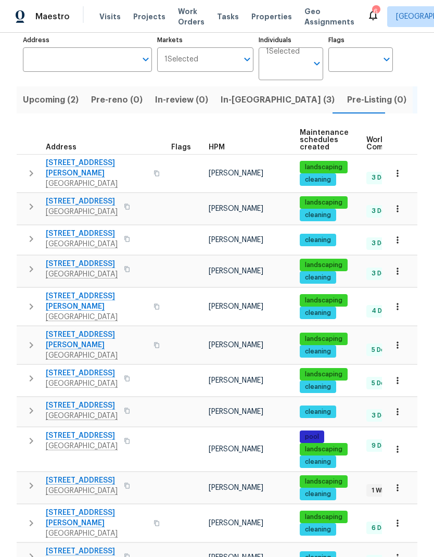
click at [32, 546] on button "button" at bounding box center [31, 556] width 21 height 21
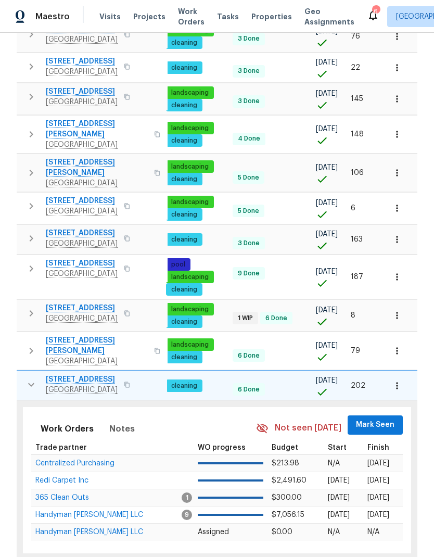
click at [389, 415] on button "Mark Seen" at bounding box center [375, 424] width 55 height 19
